Goal: Information Seeking & Learning: Learn about a topic

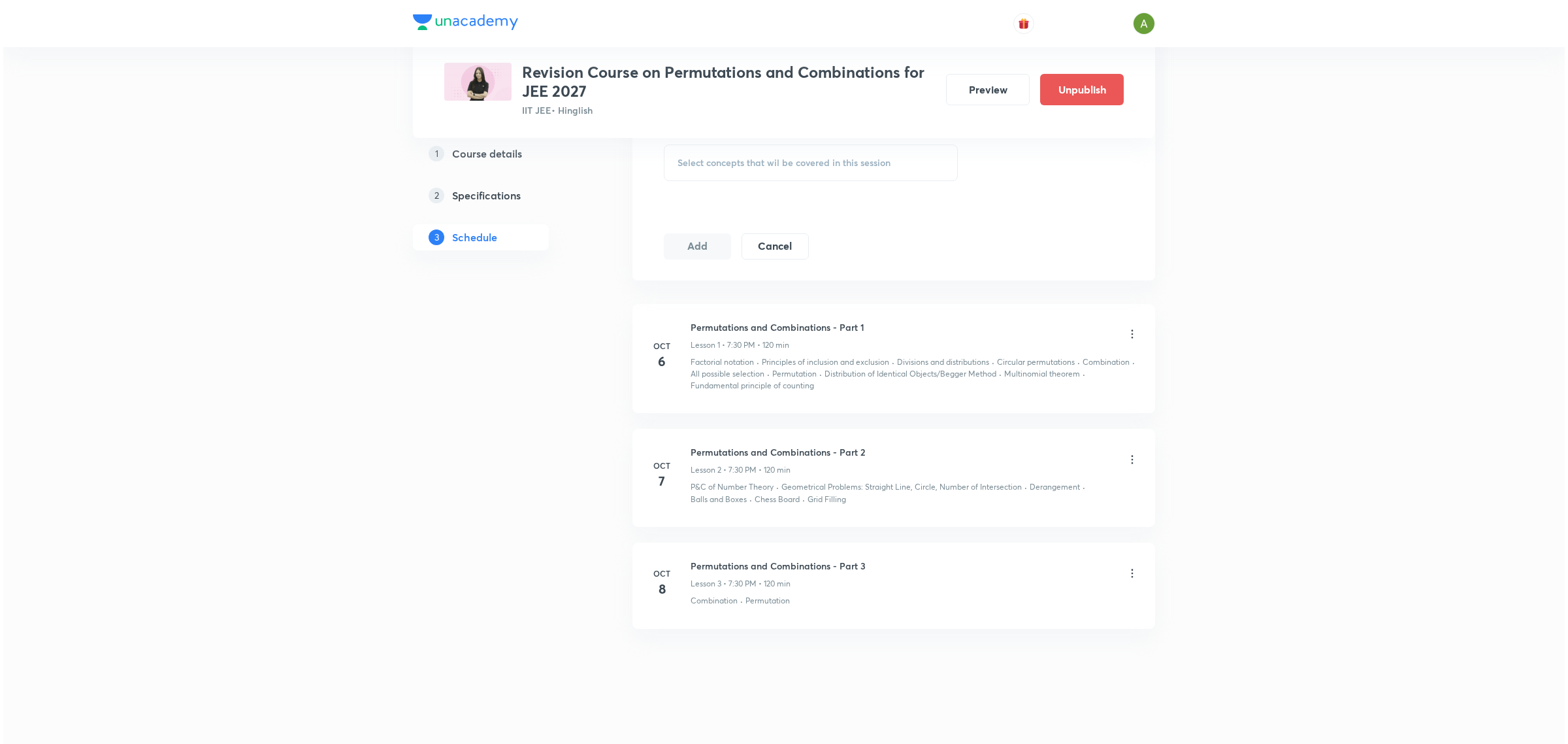
scroll to position [624, 0]
click at [1129, 452] on icon at bounding box center [1129, 452] width 13 height 13
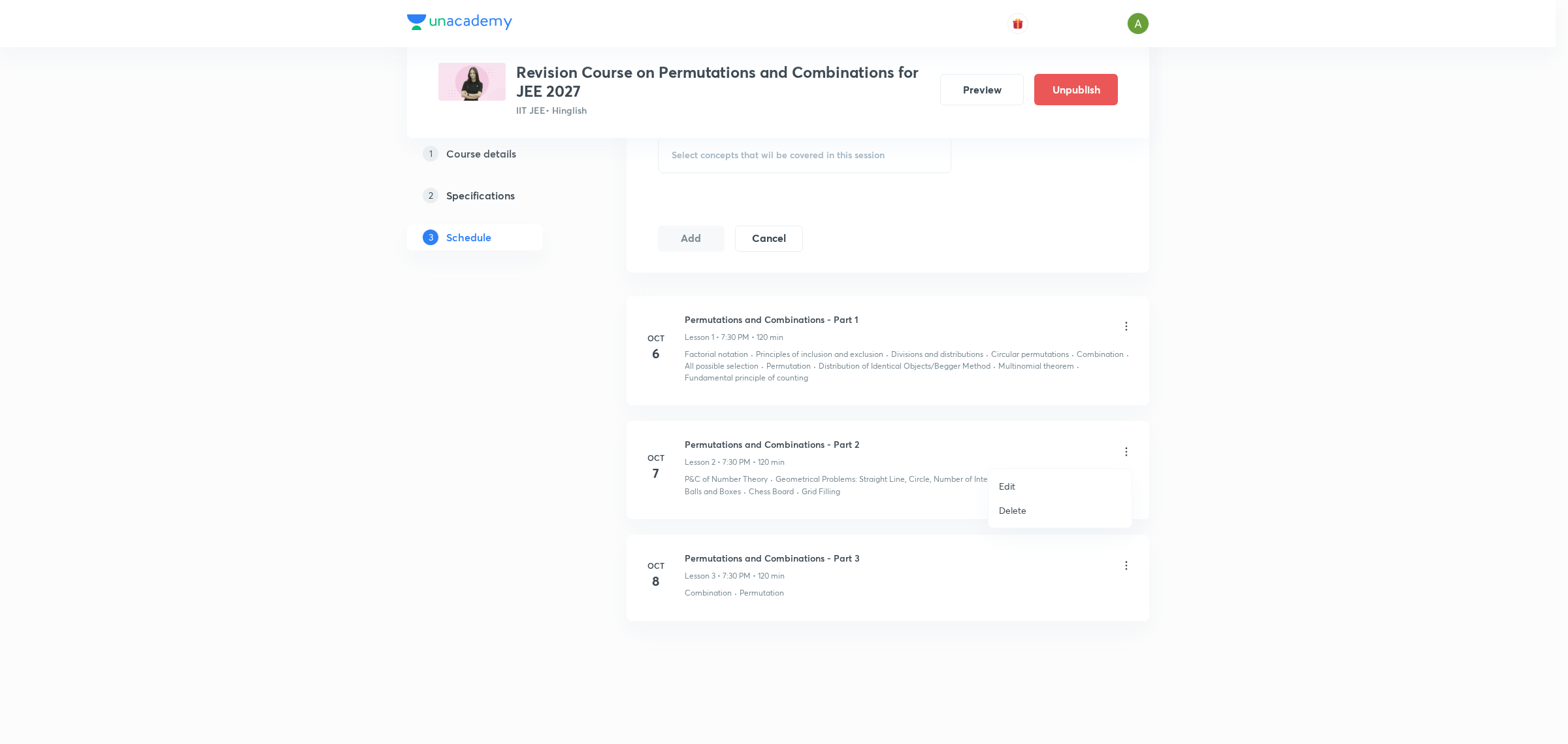
click at [1037, 481] on li "Edit" at bounding box center [1060, 485] width 143 height 24
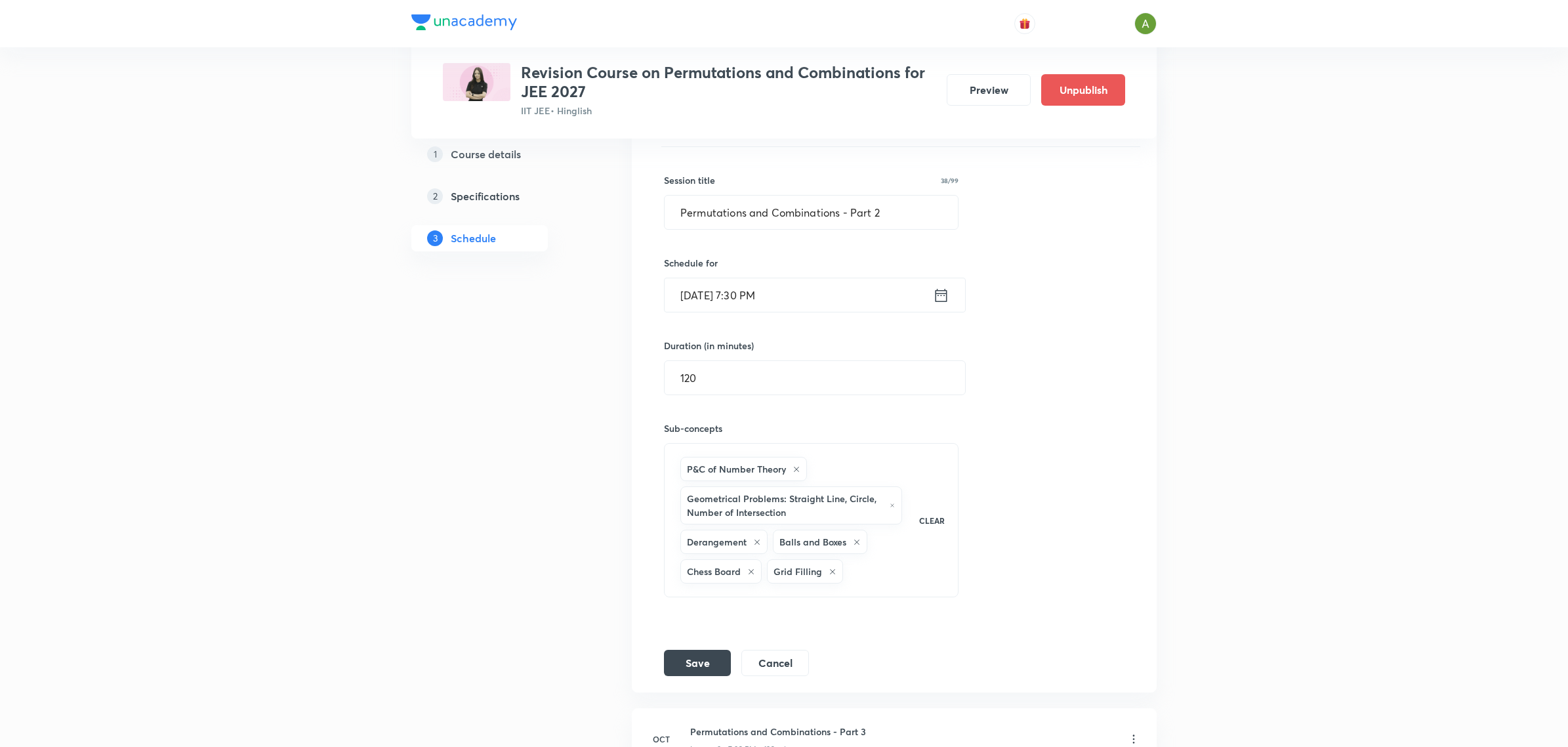
scroll to position [404, 0]
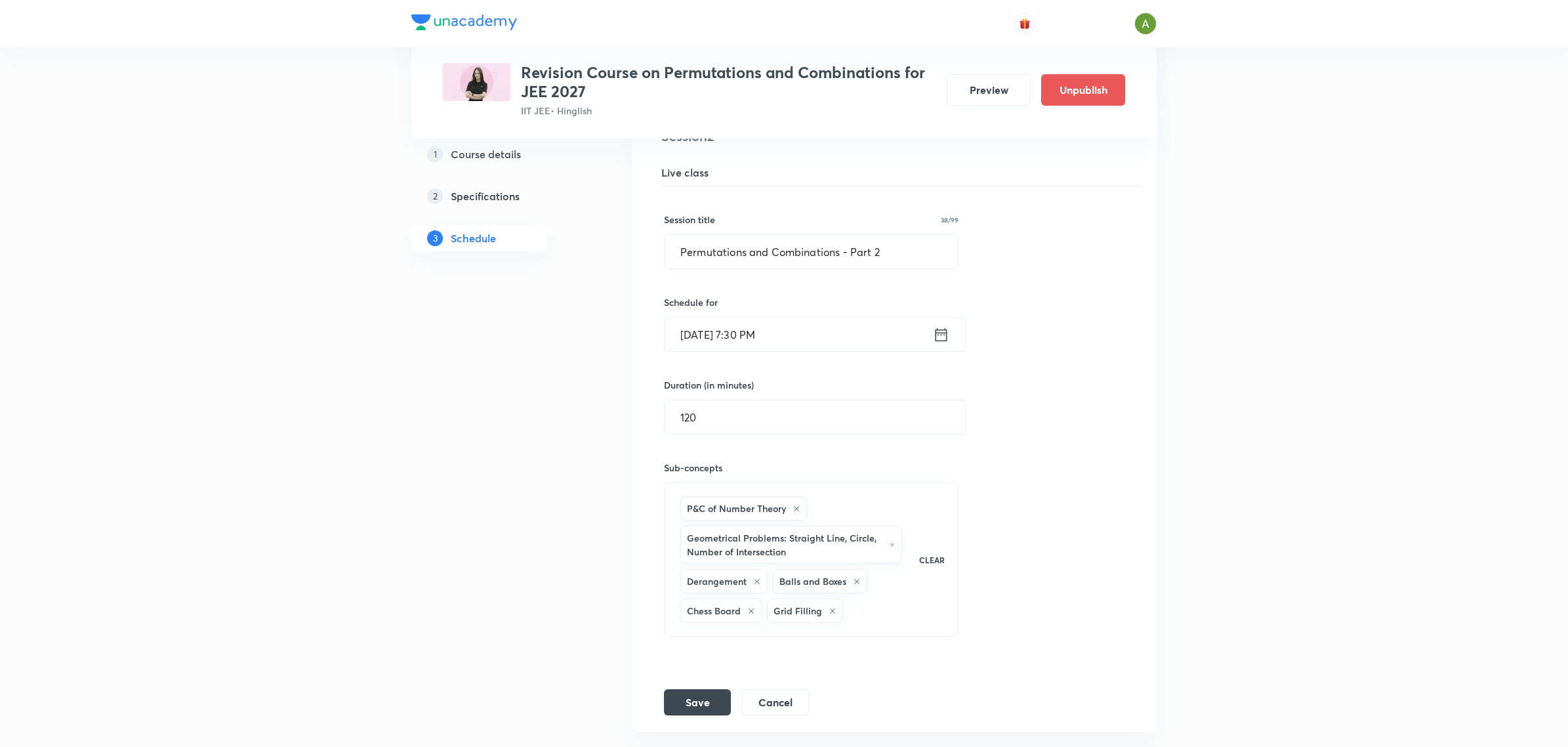
click at [851, 342] on input "Oct 7, 2025, 7:30 PM" at bounding box center [799, 334] width 268 height 34
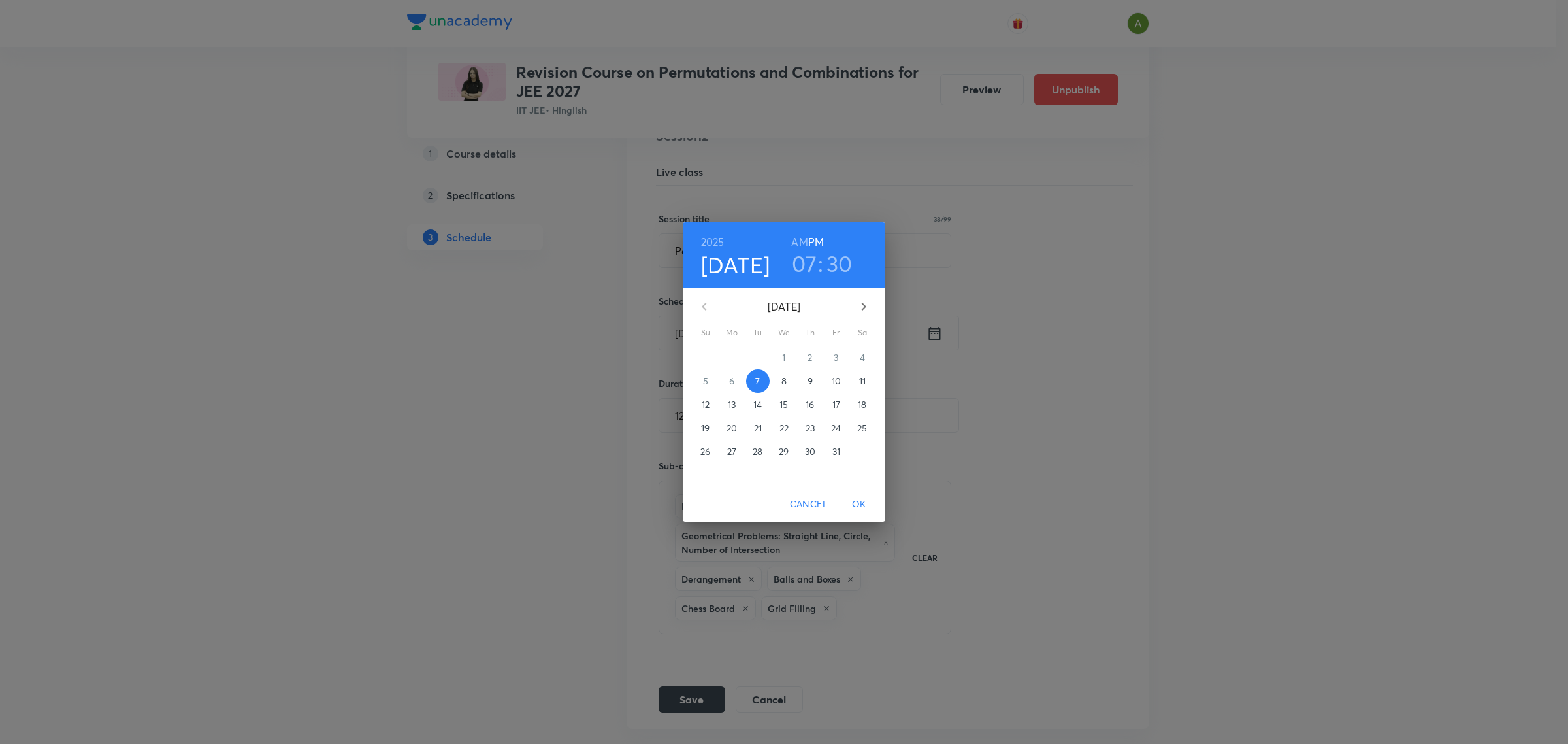
click at [808, 266] on h3 "07" at bounding box center [804, 264] width 26 height 28
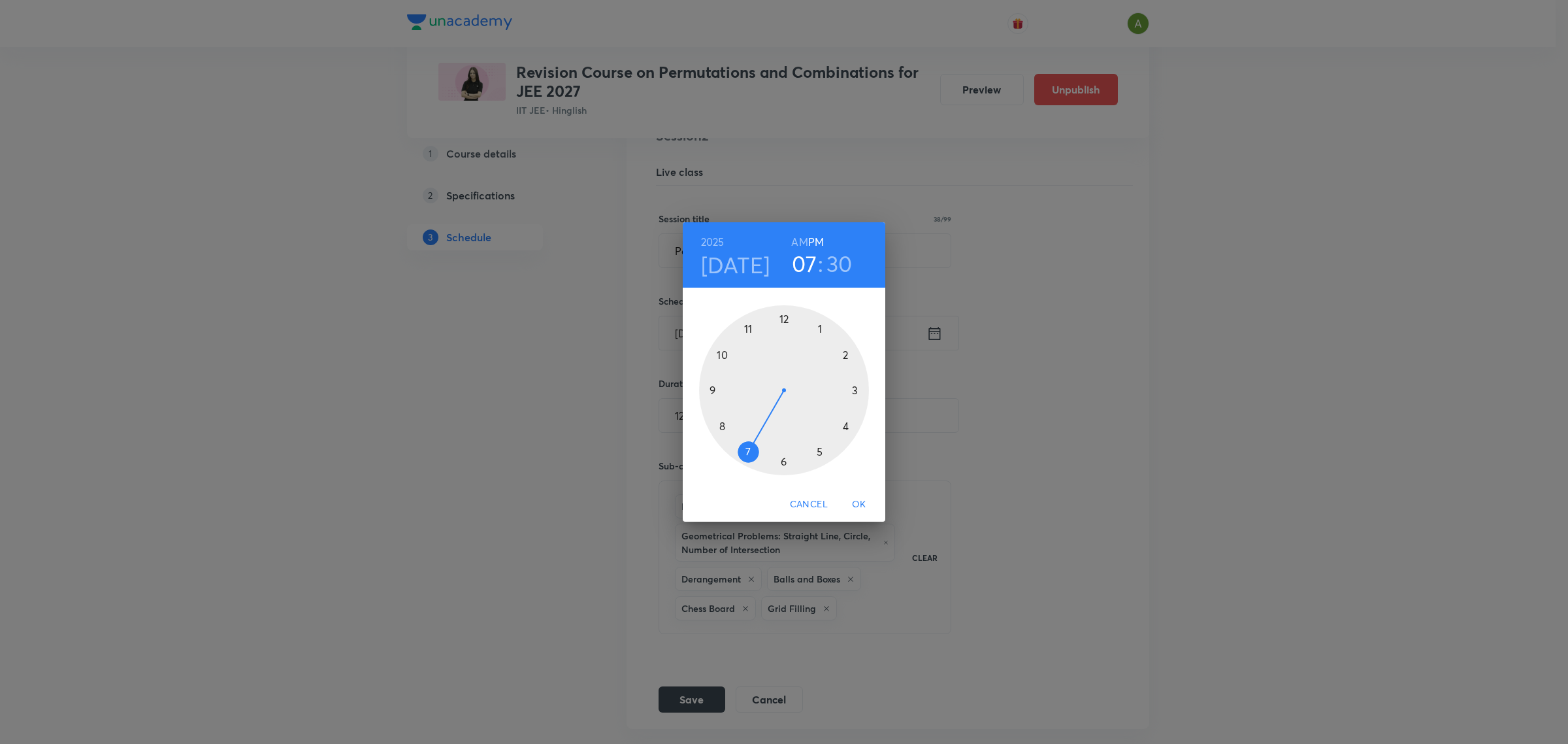
click at [725, 425] on div at bounding box center [784, 390] width 170 height 170
click at [784, 324] on div at bounding box center [784, 390] width 170 height 170
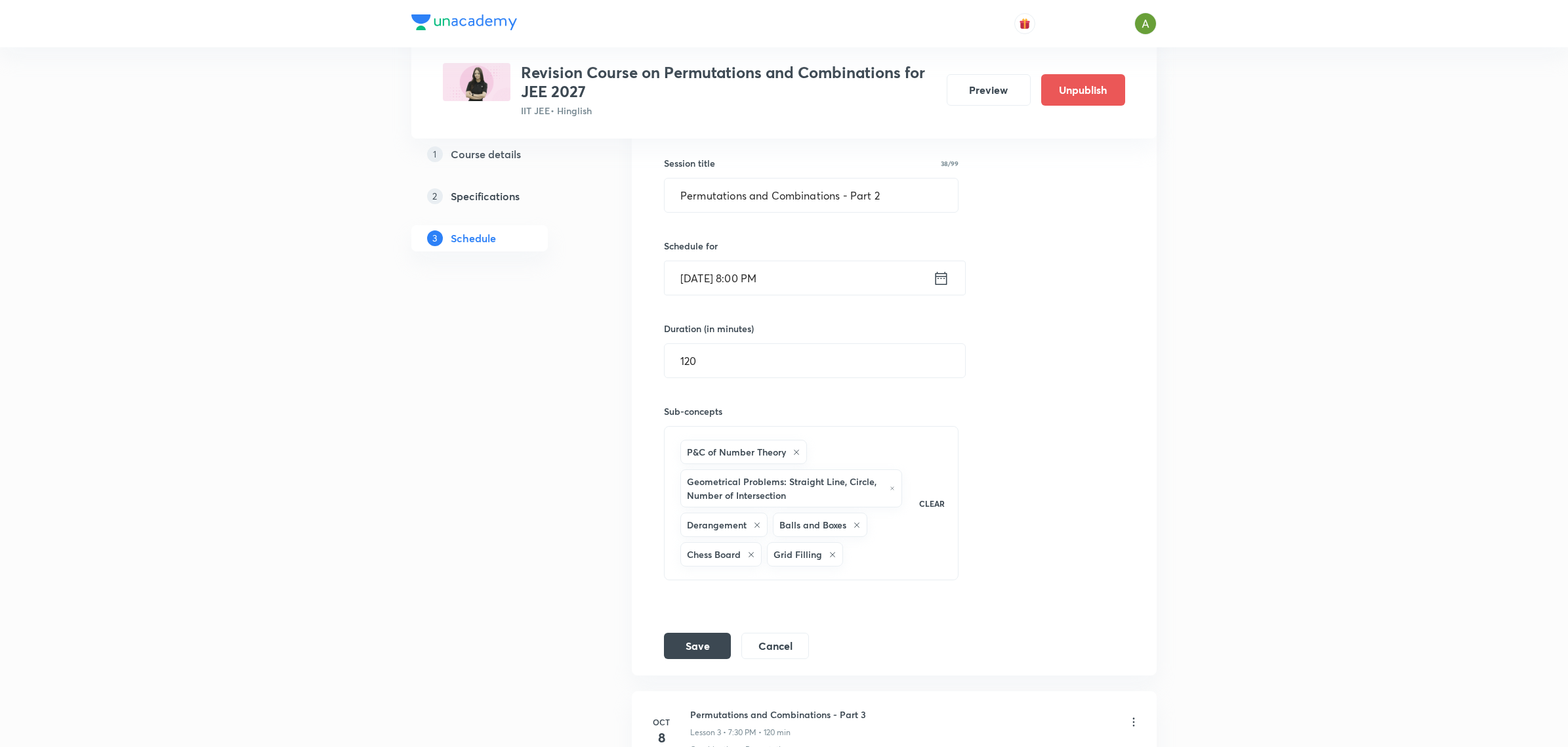
scroll to position [579, 0]
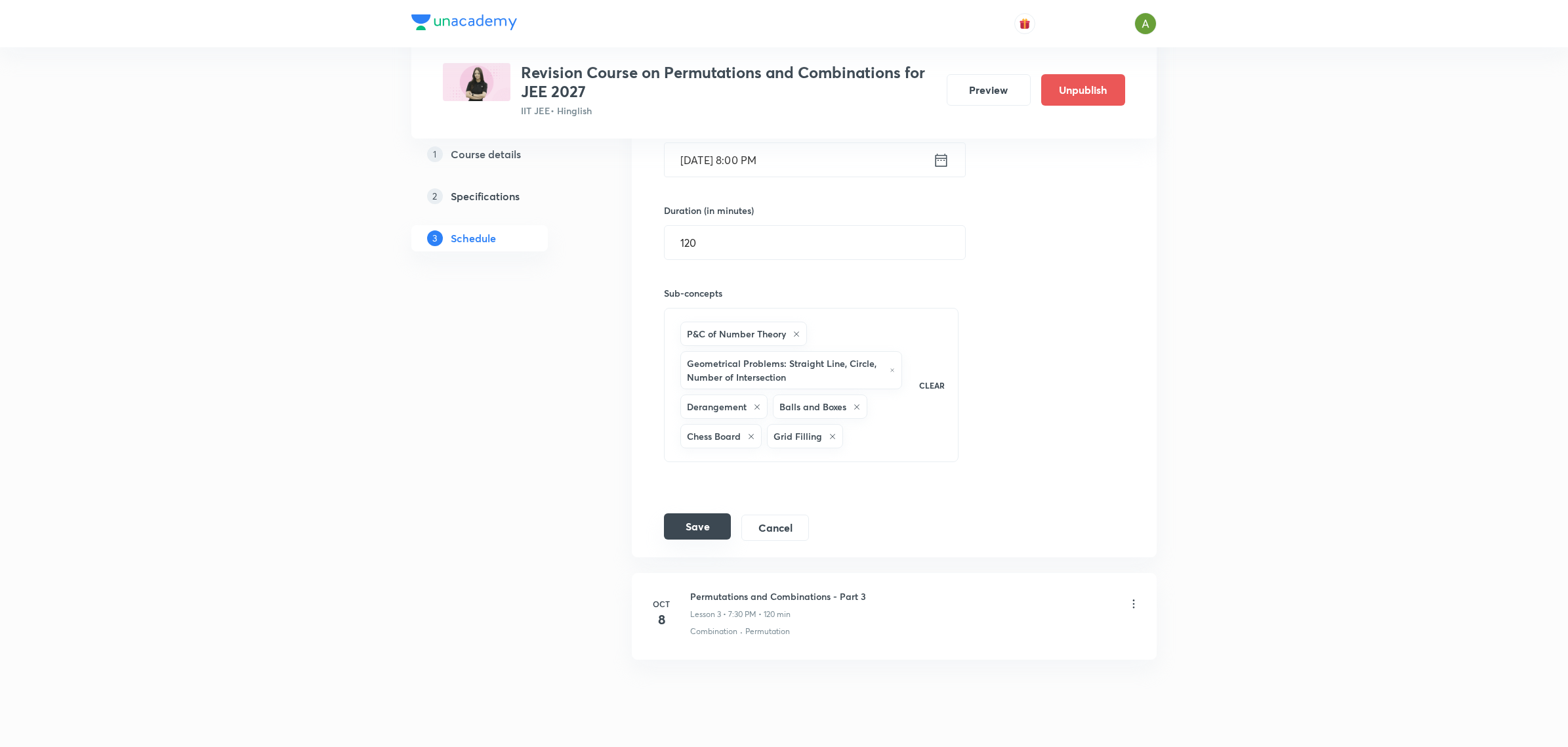
click at [687, 539] on button "Save" at bounding box center [697, 526] width 67 height 26
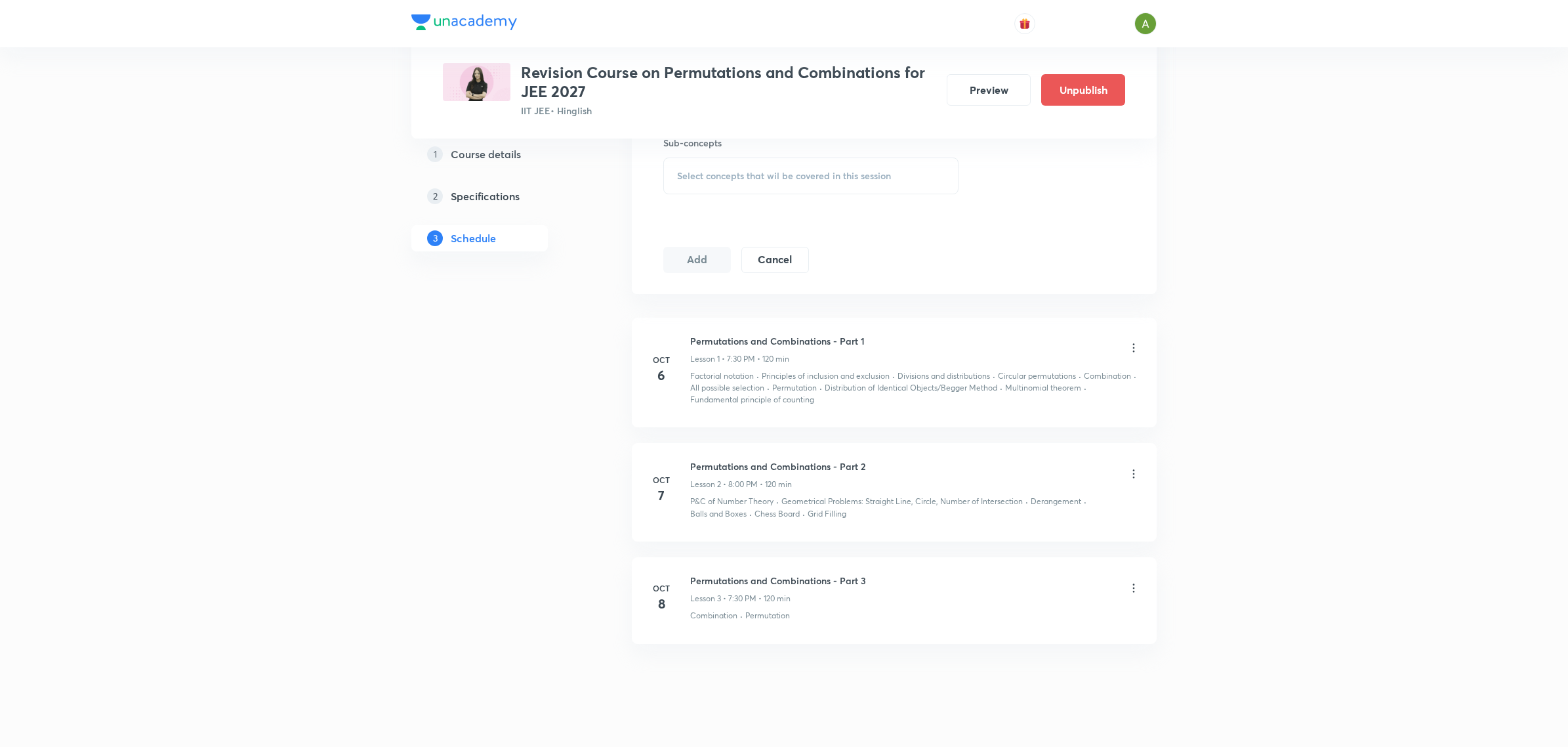
scroll to position [626, 0]
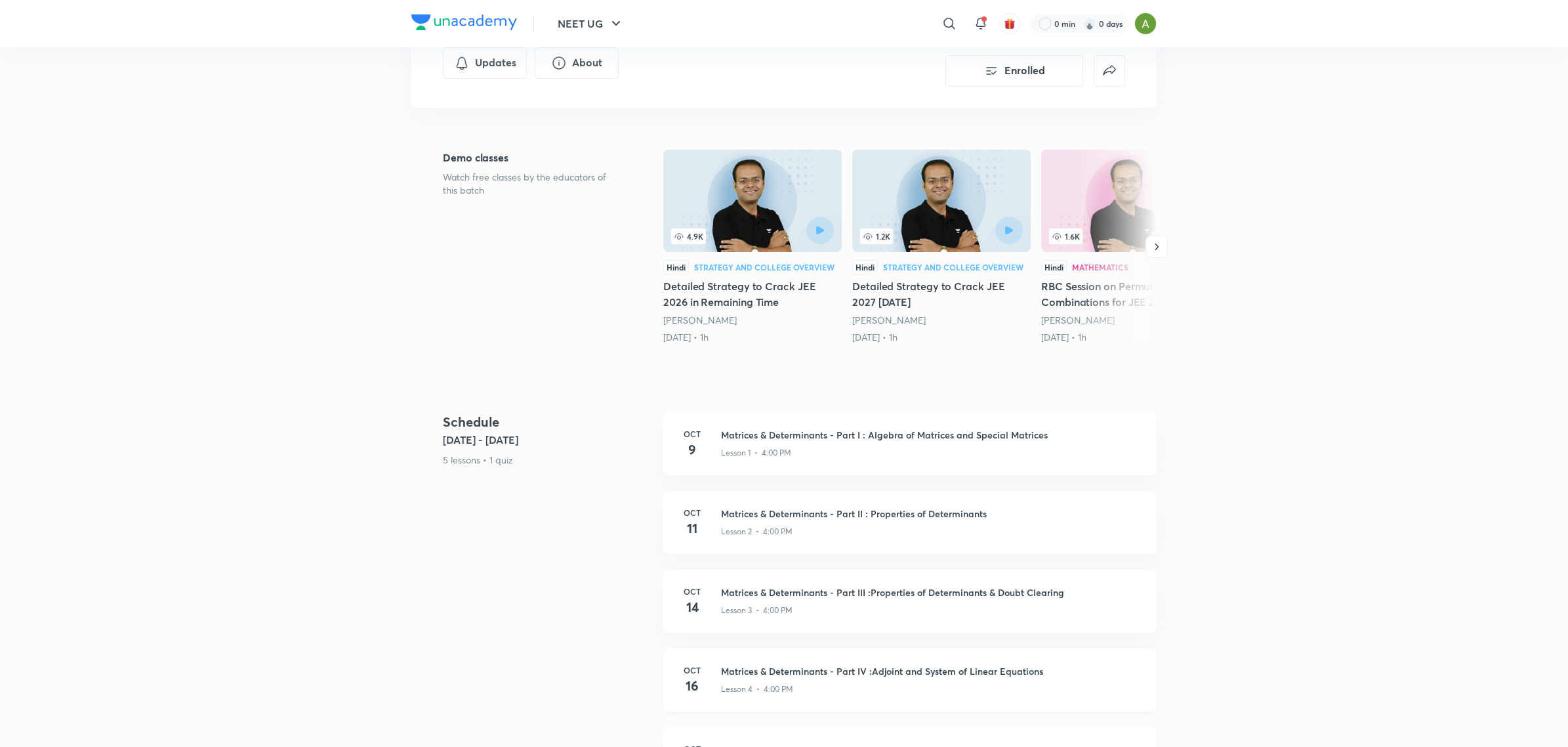
scroll to position [126, 0]
